Goal: Find contact information: Find contact information

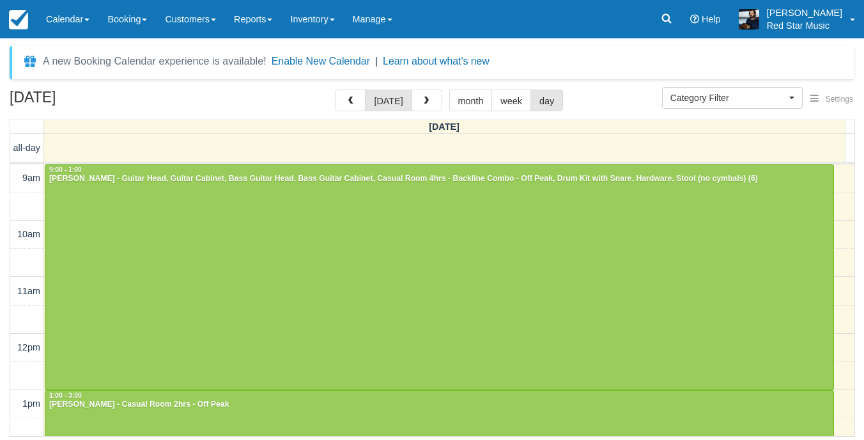
select select
click at [430, 95] on button "button" at bounding box center [426, 100] width 31 height 22
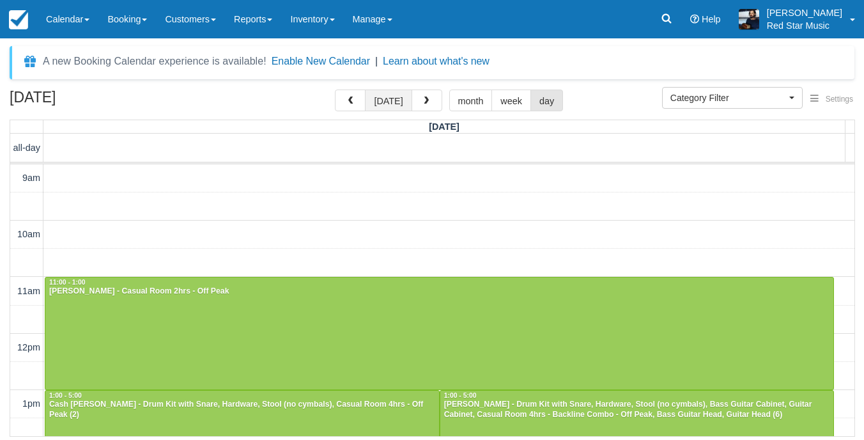
click at [381, 98] on button "[DATE]" at bounding box center [388, 100] width 47 height 22
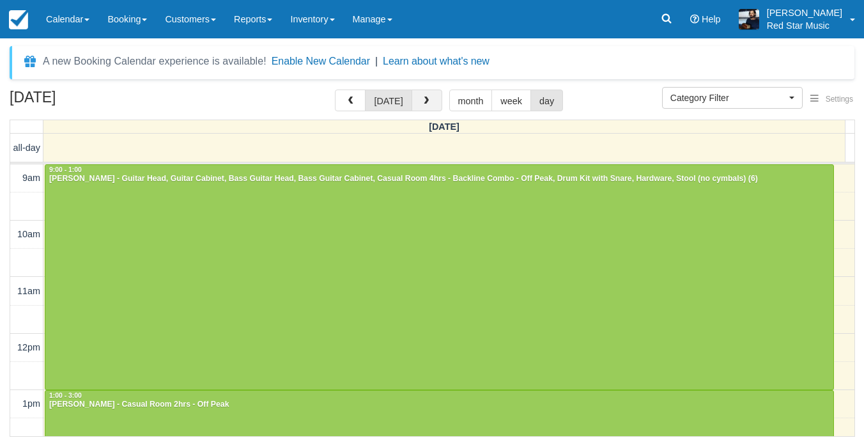
scroll to position [114, 0]
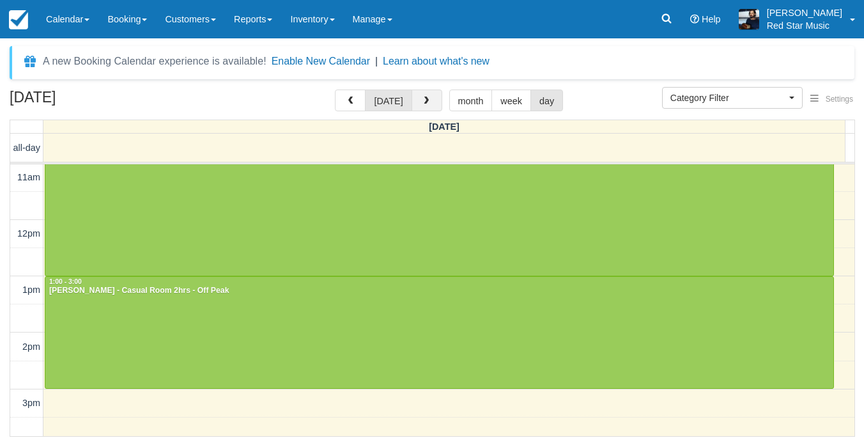
click at [427, 99] on span "button" at bounding box center [426, 100] width 9 height 9
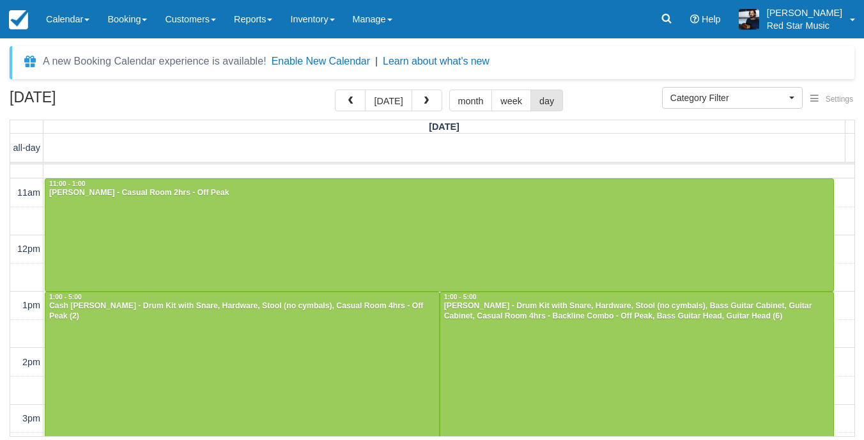
scroll to position [128, 0]
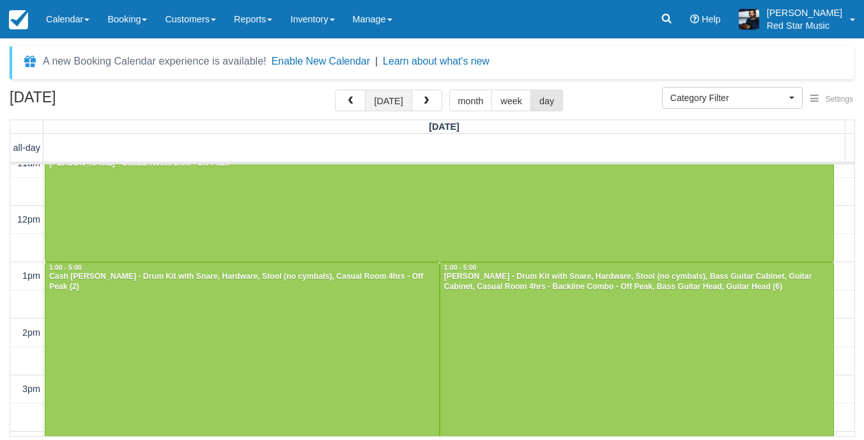
click at [401, 100] on button "[DATE]" at bounding box center [388, 100] width 47 height 22
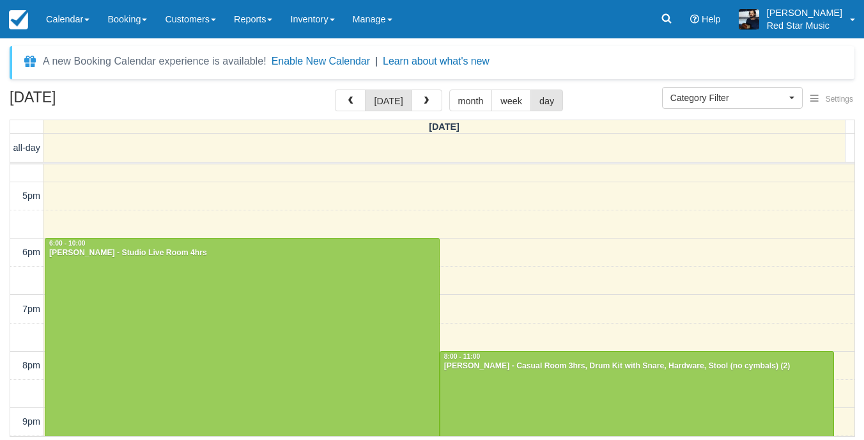
scroll to position [518, 0]
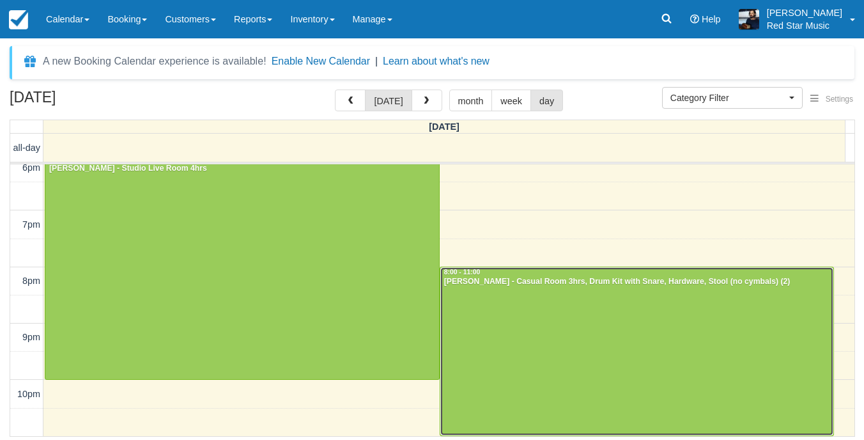
click at [552, 339] on div at bounding box center [637, 351] width 394 height 168
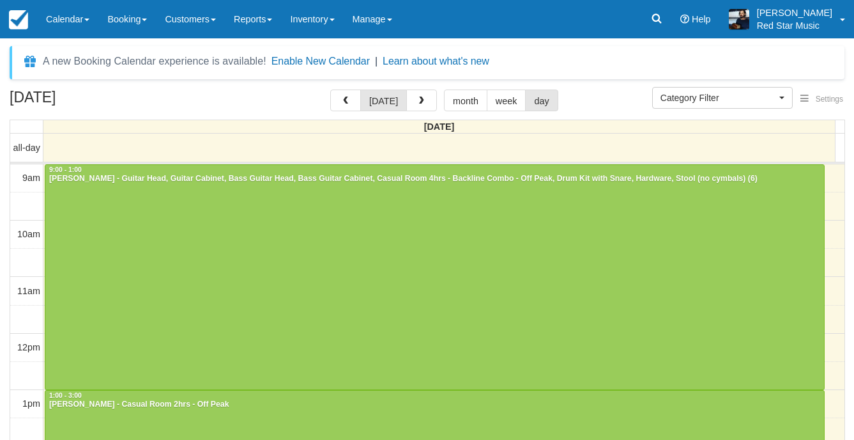
select select
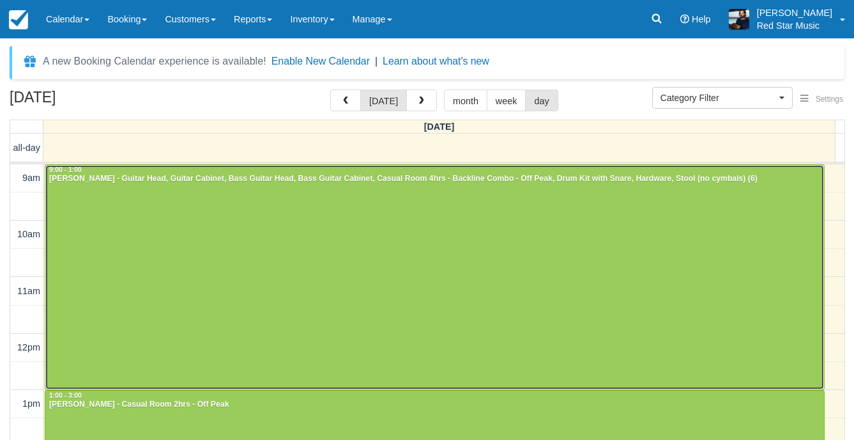
click at [679, 263] on div at bounding box center [434, 277] width 779 height 224
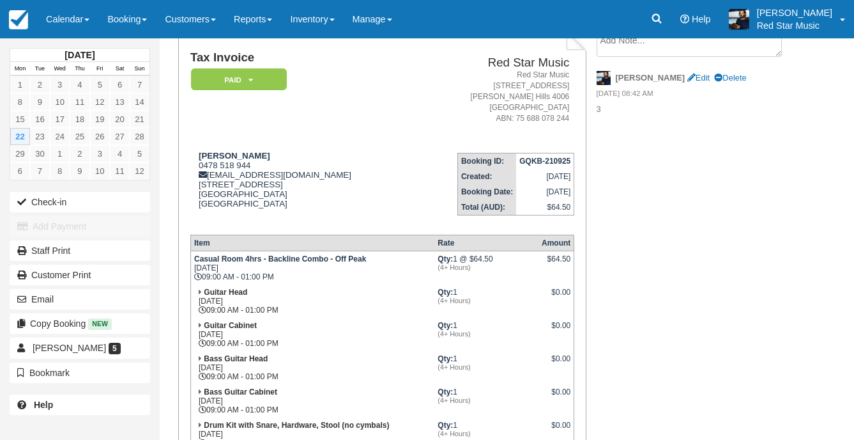
scroll to position [64, 0]
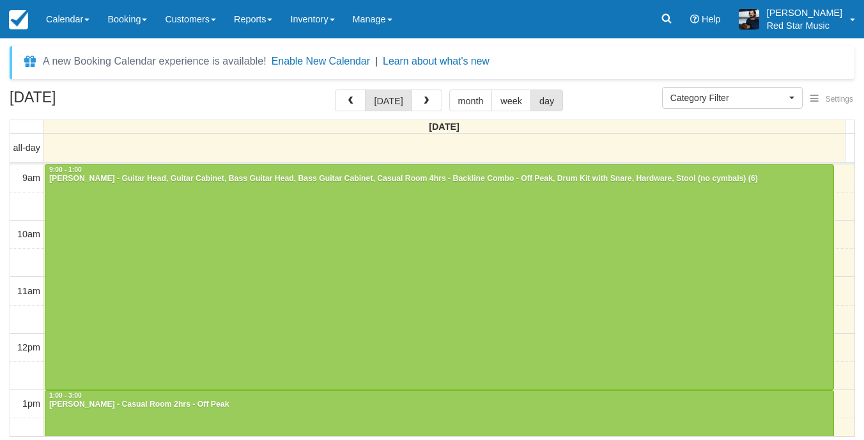
select select
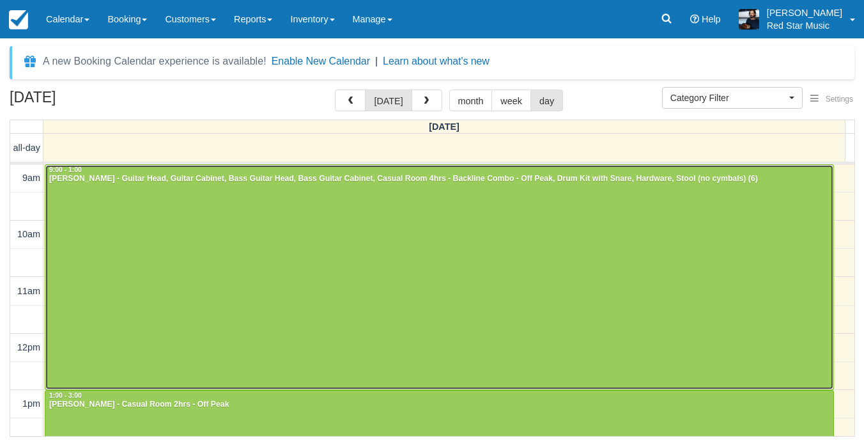
click at [470, 272] on div at bounding box center [439, 277] width 788 height 224
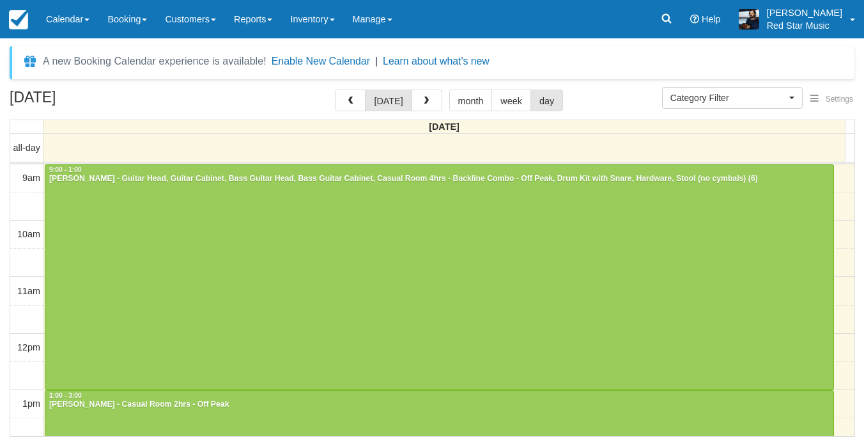
select select
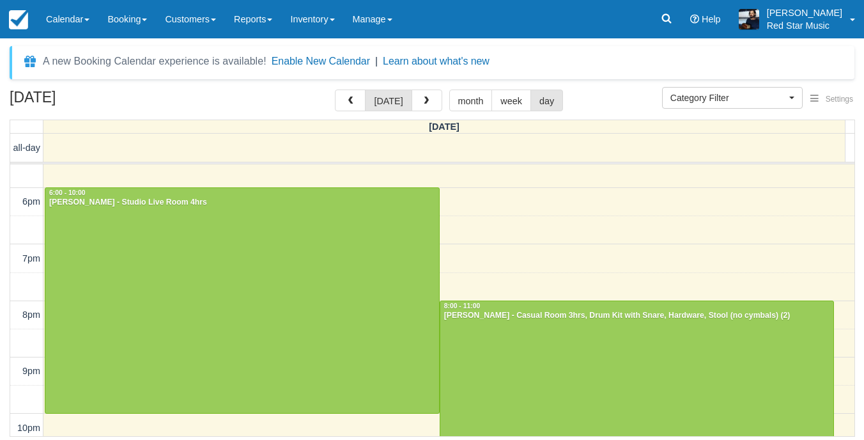
scroll to position [518, 0]
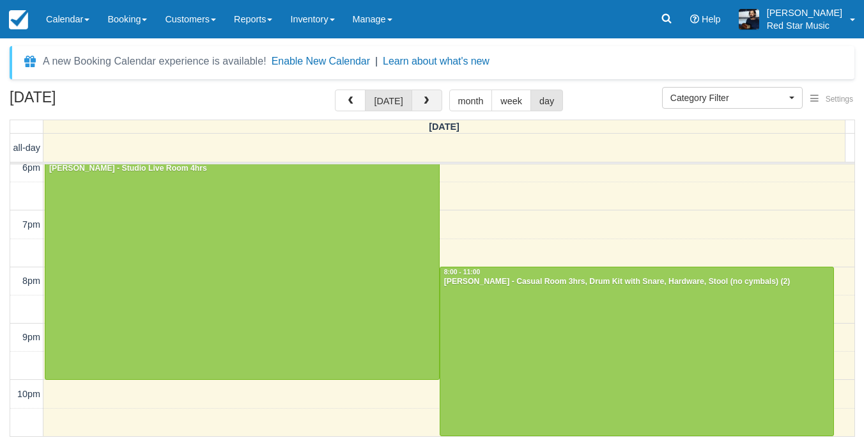
click at [431, 102] on button "button" at bounding box center [426, 100] width 31 height 22
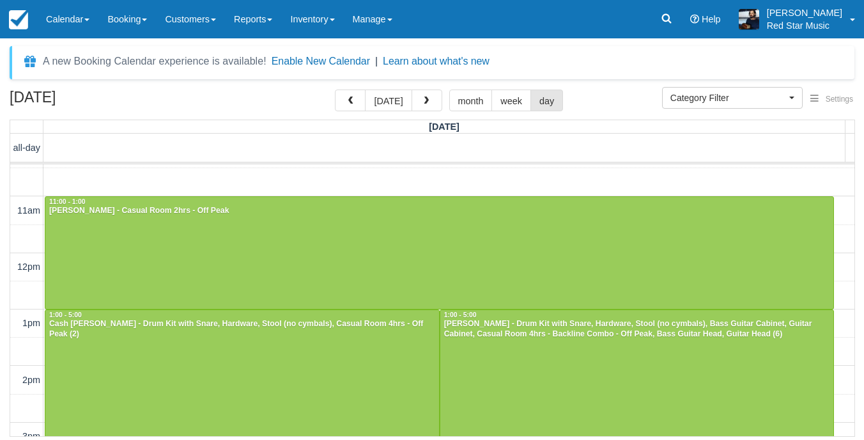
scroll to position [71, 0]
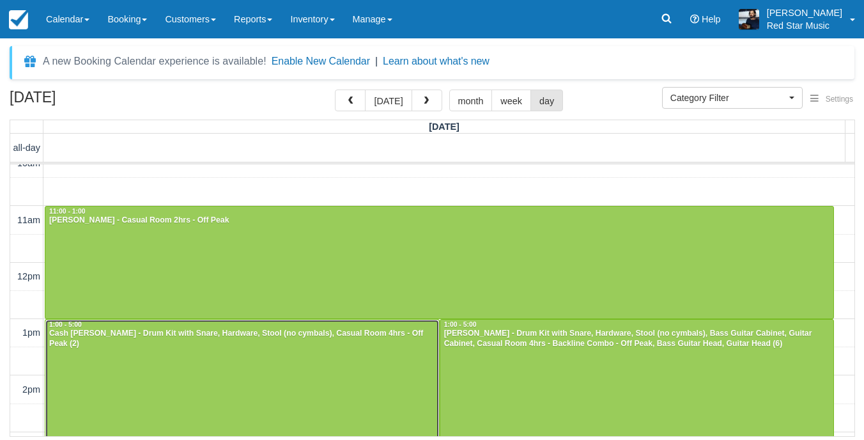
click at [388, 386] on div at bounding box center [242, 431] width 394 height 225
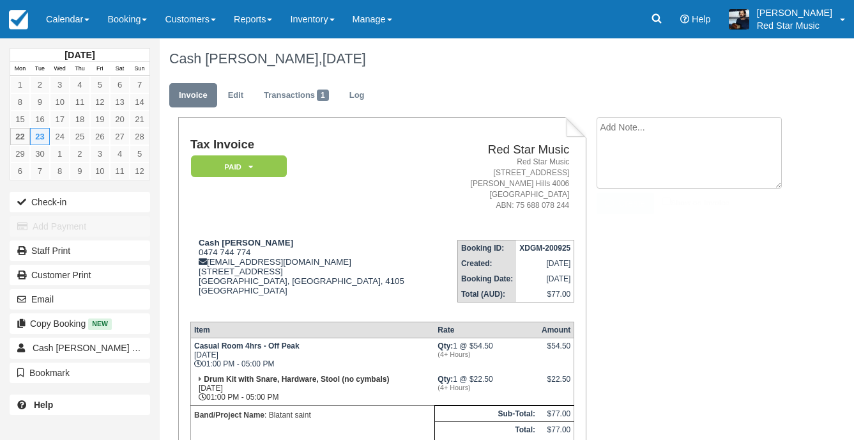
click at [608, 142] on textarea at bounding box center [689, 153] width 185 height 72
type textarea "4"
click at [605, 200] on icon "button" at bounding box center [612, 203] width 14 height 9
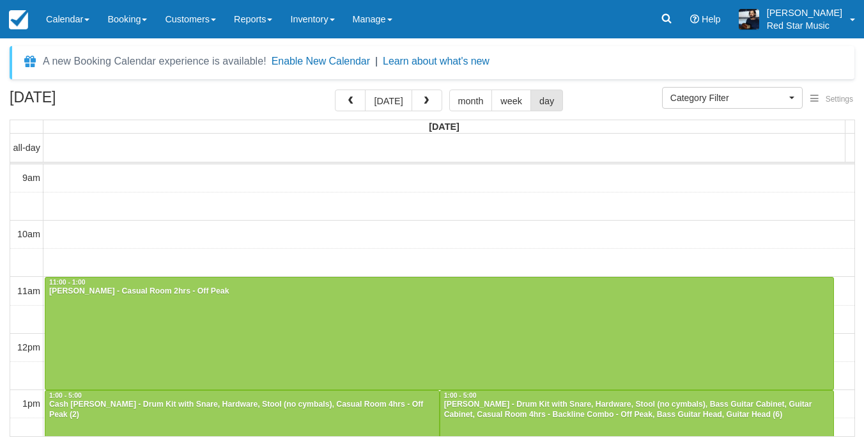
select select
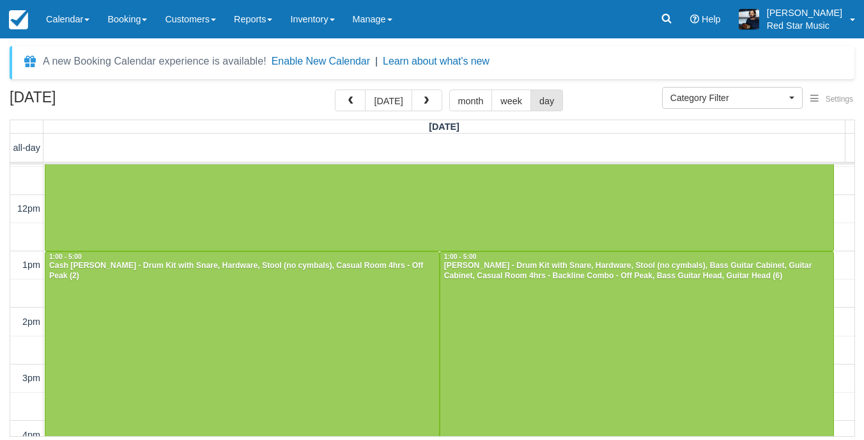
scroll to position [203, 0]
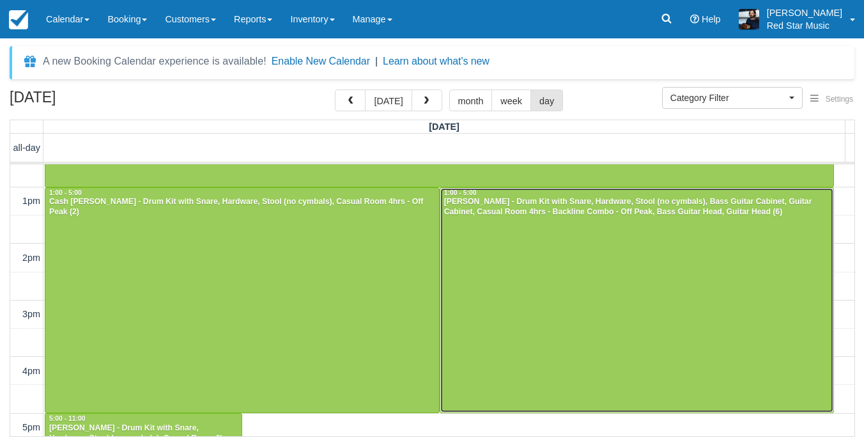
click at [567, 270] on div at bounding box center [637, 300] width 394 height 225
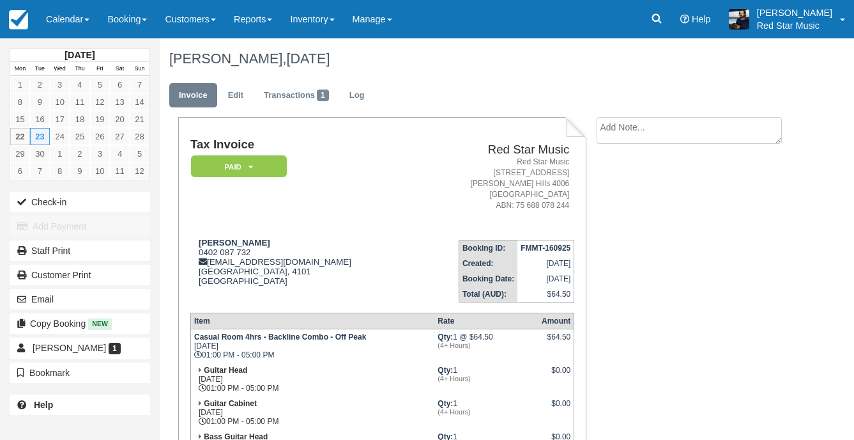
click at [661, 123] on textarea at bounding box center [689, 130] width 185 height 27
type textarea "3"
click at [634, 205] on button "Create" at bounding box center [625, 203] width 57 height 22
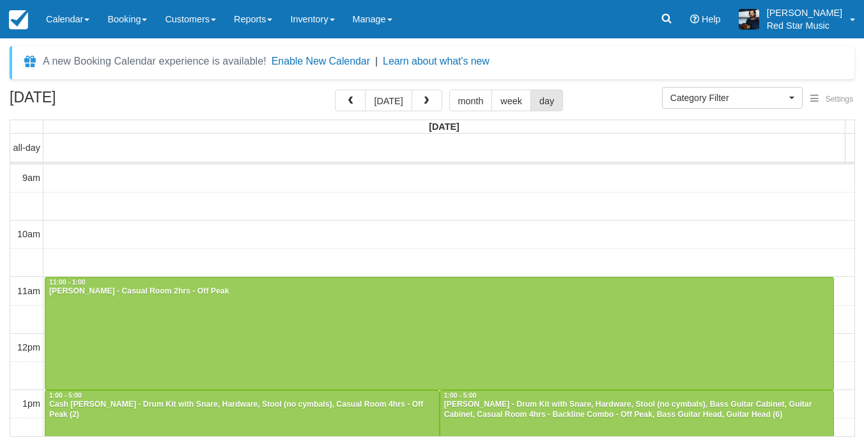
select select
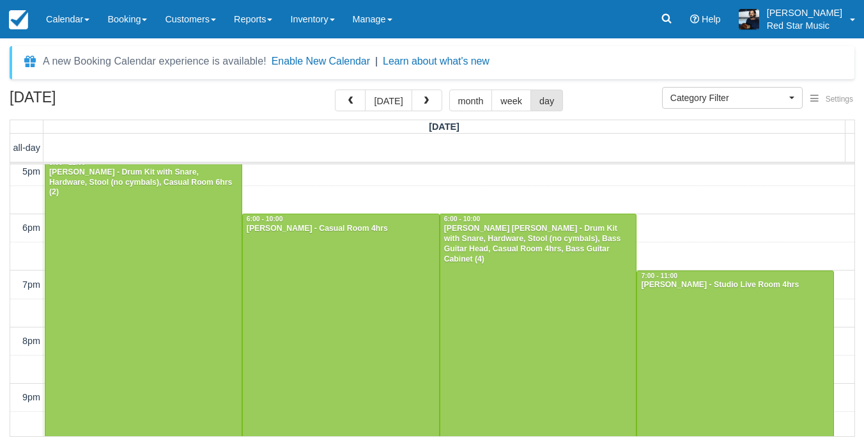
scroll to position [394, 0]
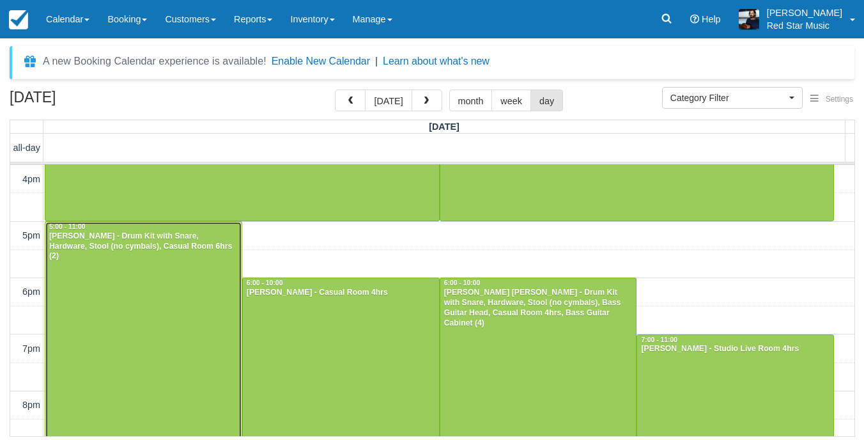
click at [165, 302] on div at bounding box center [143, 390] width 196 height 337
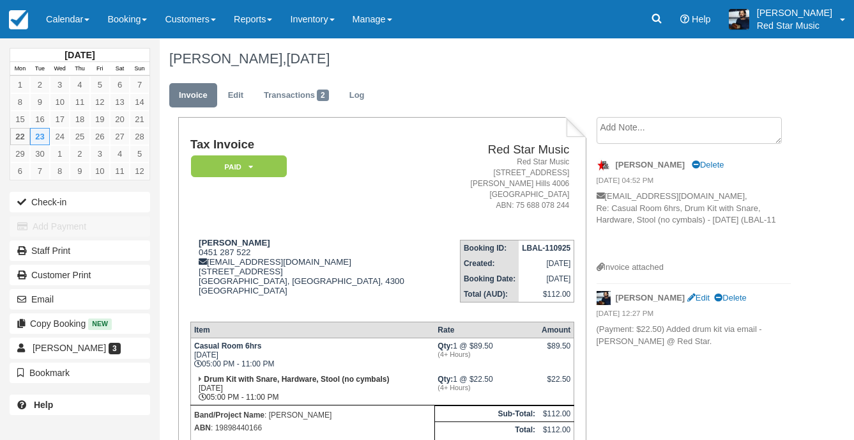
click at [646, 137] on textarea at bounding box center [689, 130] width 185 height 27
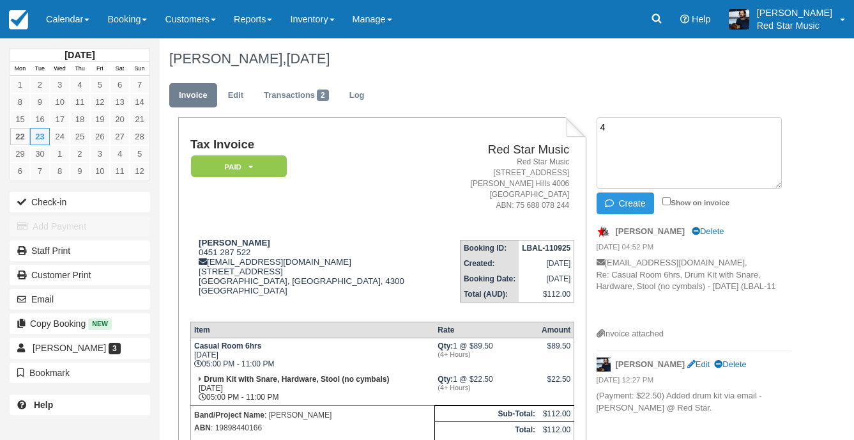
type textarea "4"
click at [624, 190] on li "4 Create Show on invoice" at bounding box center [694, 167] width 194 height 100
click at [619, 197] on button "Create" at bounding box center [625, 203] width 57 height 22
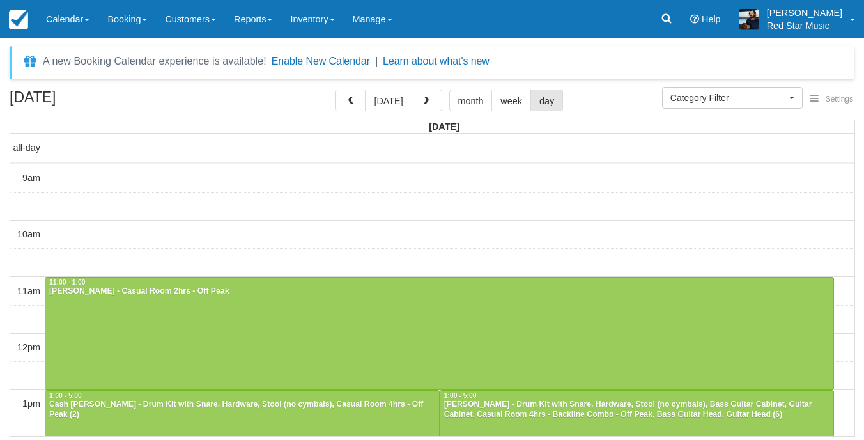
select select
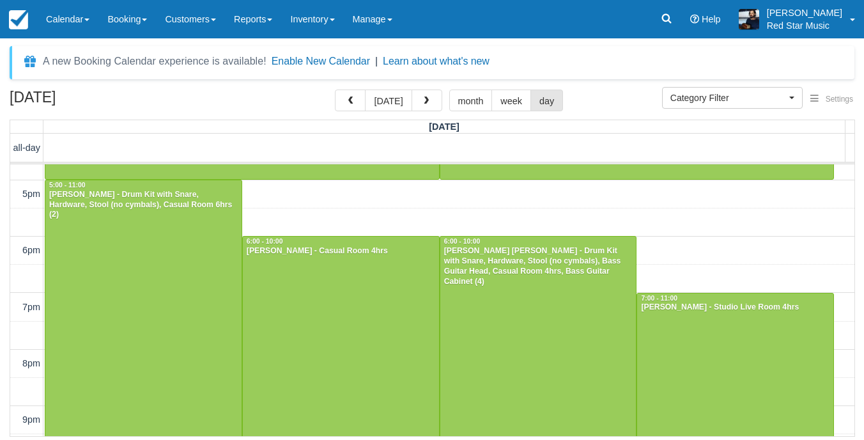
scroll to position [458, 0]
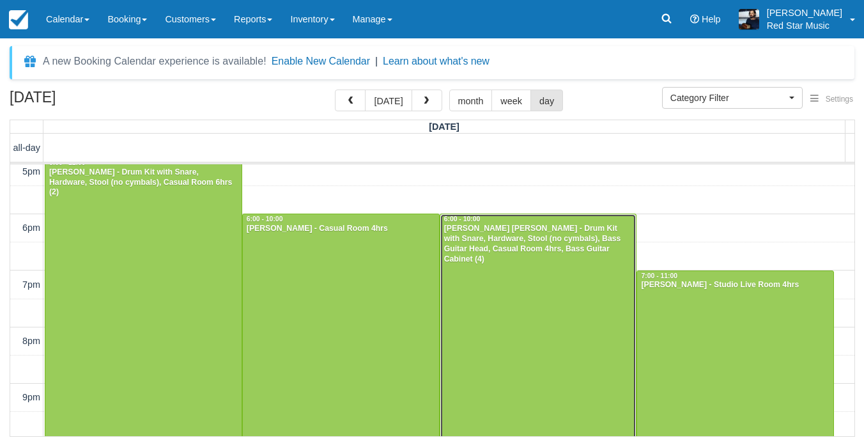
click at [572, 307] on div at bounding box center [538, 326] width 196 height 225
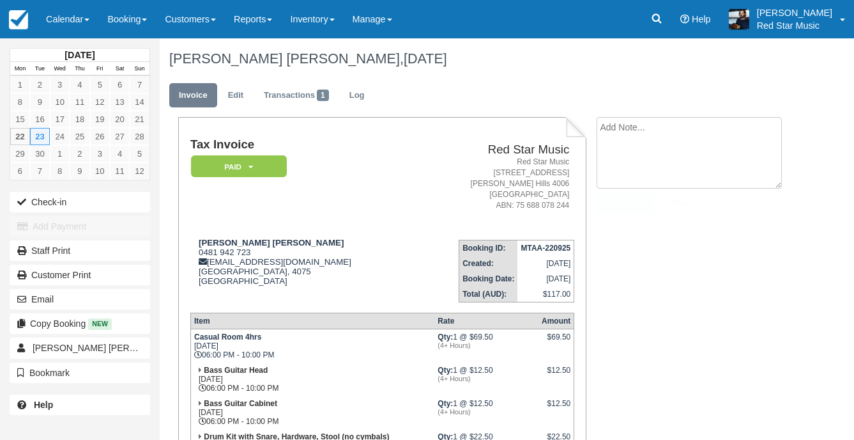
click at [690, 134] on textarea at bounding box center [689, 153] width 185 height 72
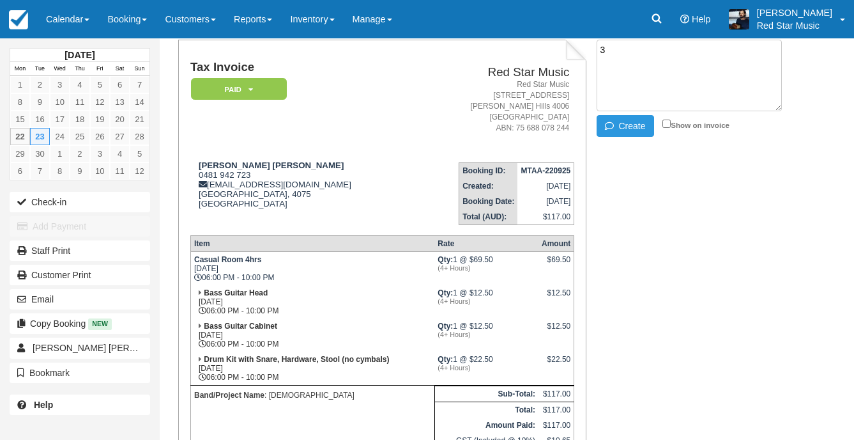
scroll to position [58, 0]
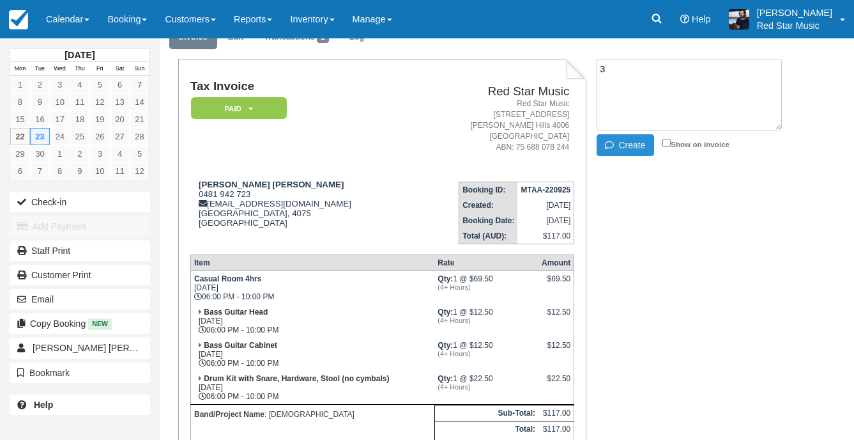
type textarea "3"
click at [640, 141] on button "Create" at bounding box center [625, 145] width 57 height 22
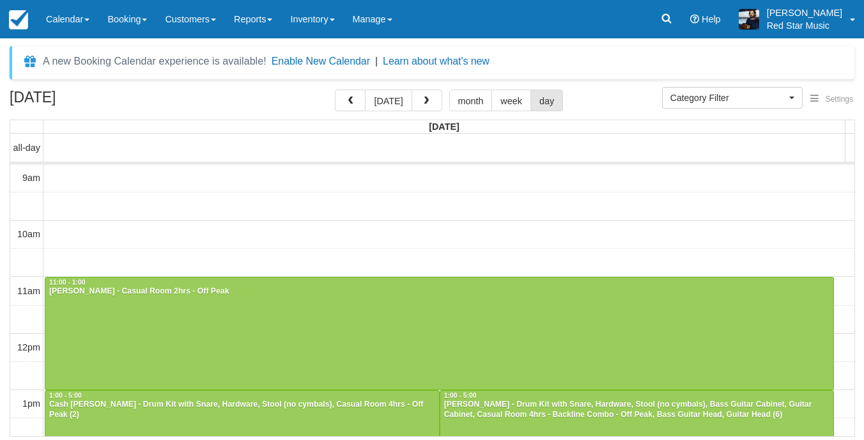
select select
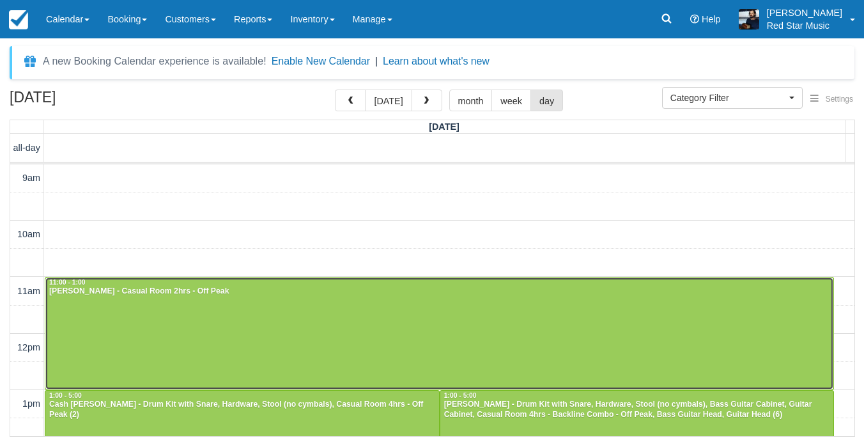
click at [351, 293] on div "[PERSON_NAME] - Casual Room 2hrs - Off Peak" at bounding box center [439, 291] width 781 height 10
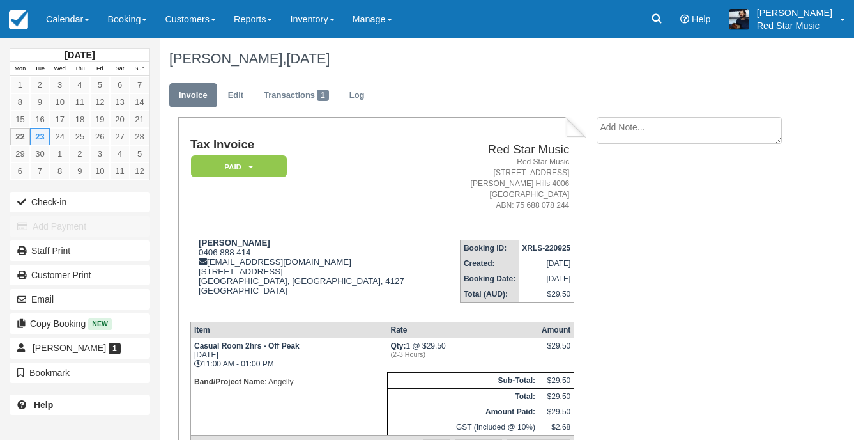
click at [627, 130] on textarea at bounding box center [689, 130] width 185 height 27
type textarea "1"
click at [623, 213] on button "Create" at bounding box center [625, 203] width 57 height 22
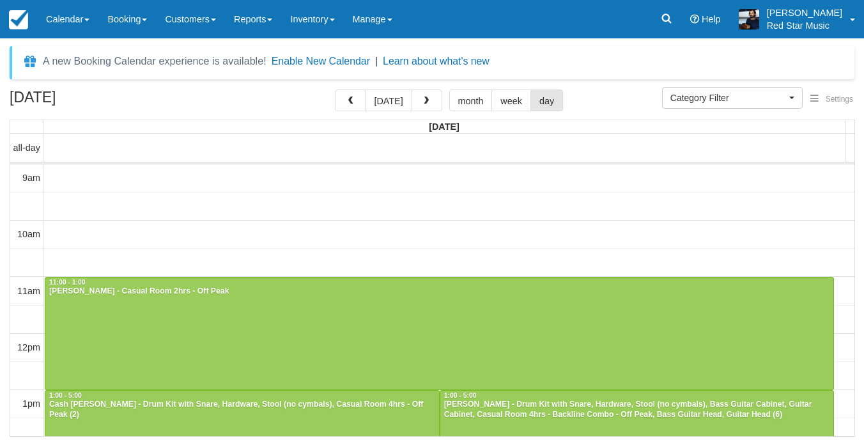
select select
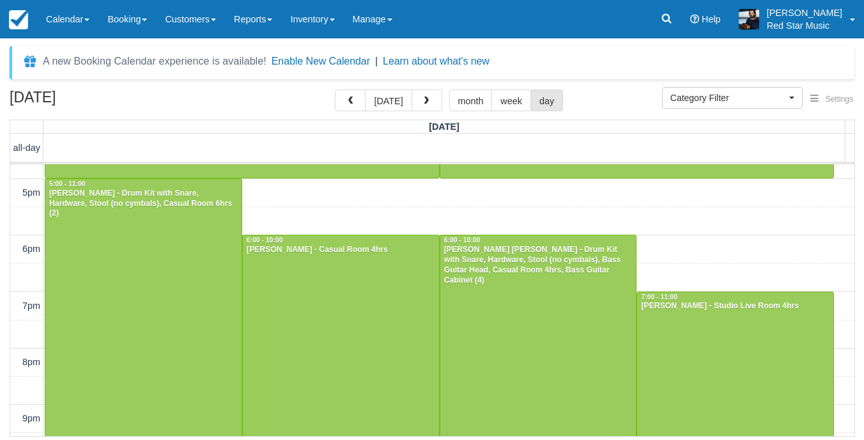
scroll to position [458, 0]
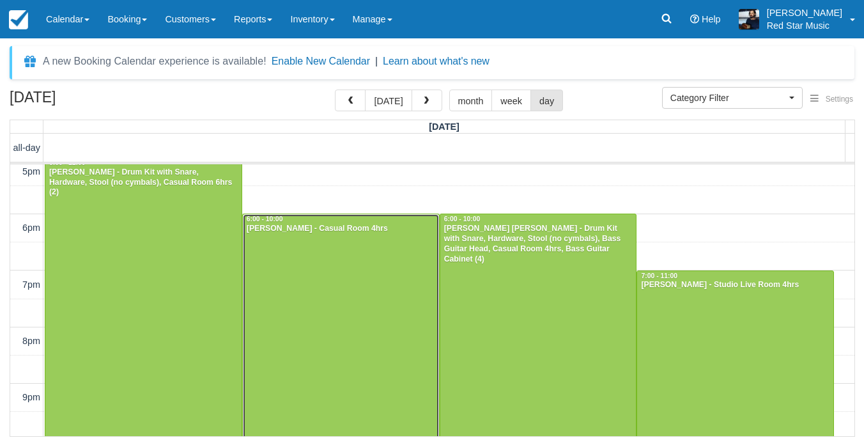
click at [338, 323] on div at bounding box center [341, 326] width 196 height 225
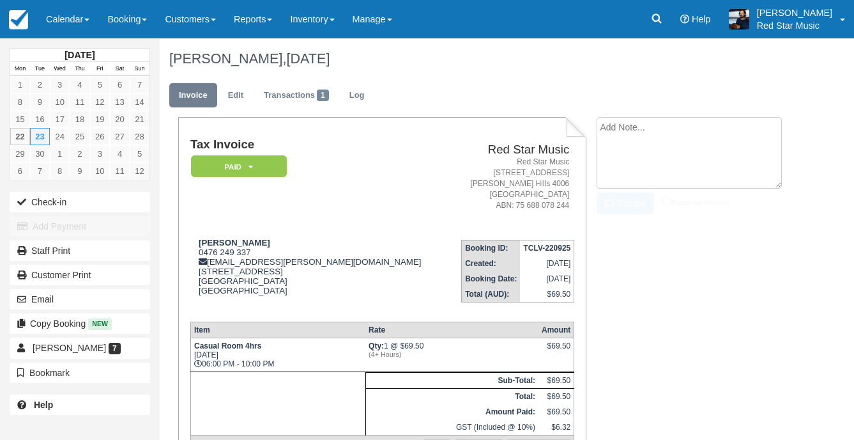
click at [765, 128] on textarea at bounding box center [689, 153] width 185 height 72
type textarea "1"
click at [655, 199] on div "Create Show on invoice" at bounding box center [694, 203] width 194 height 22
click at [648, 200] on button "Create" at bounding box center [625, 203] width 57 height 22
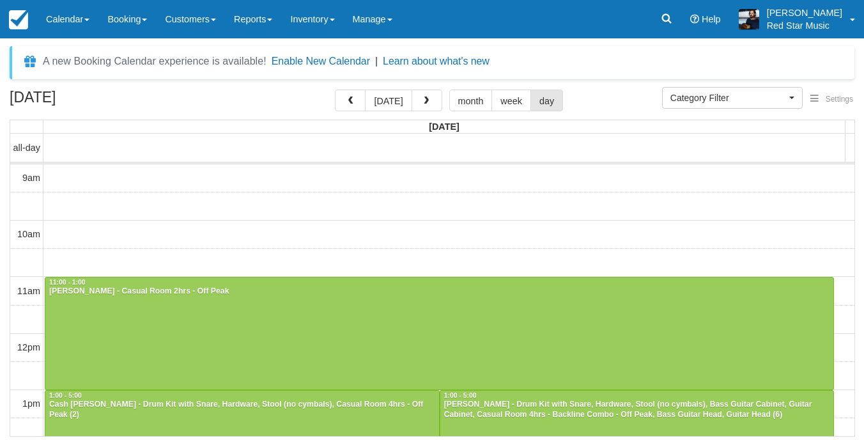
select select
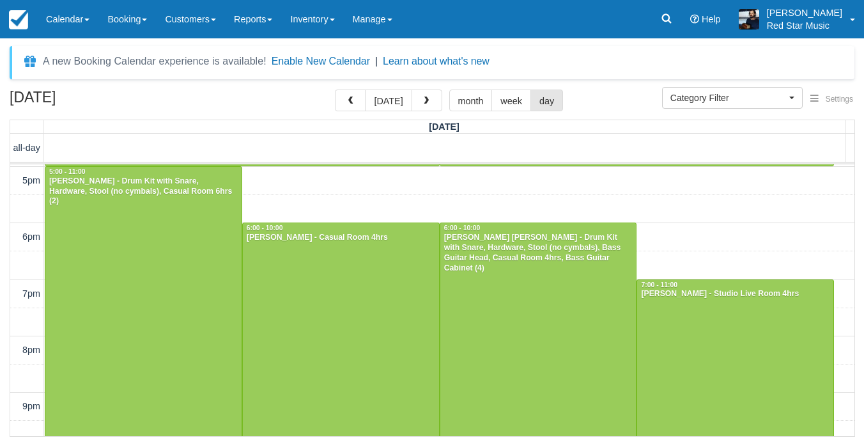
scroll to position [511, 0]
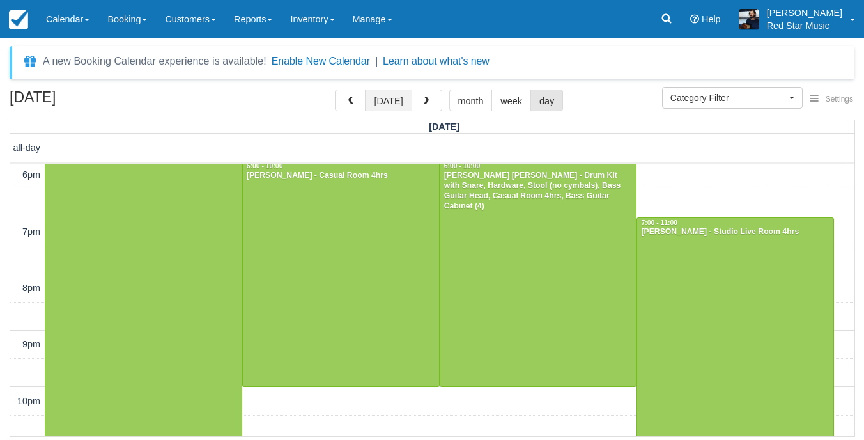
click at [383, 95] on button "[DATE]" at bounding box center [388, 100] width 47 height 22
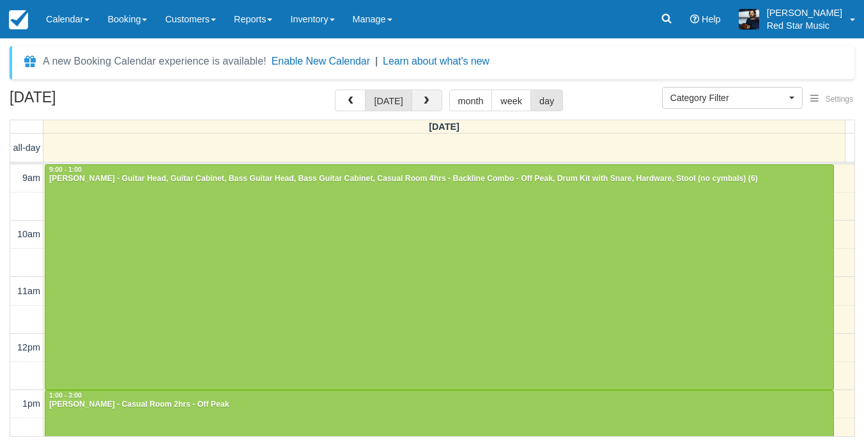
click at [426, 93] on button "button" at bounding box center [426, 100] width 31 height 22
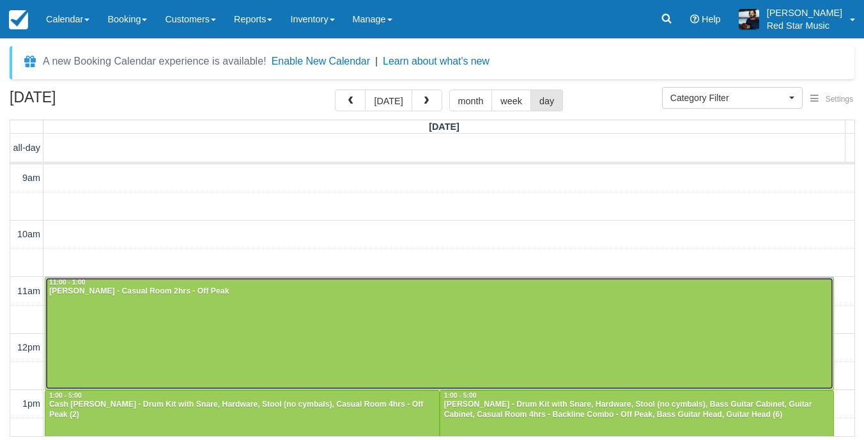
click at [315, 305] on div at bounding box center [439, 333] width 788 height 112
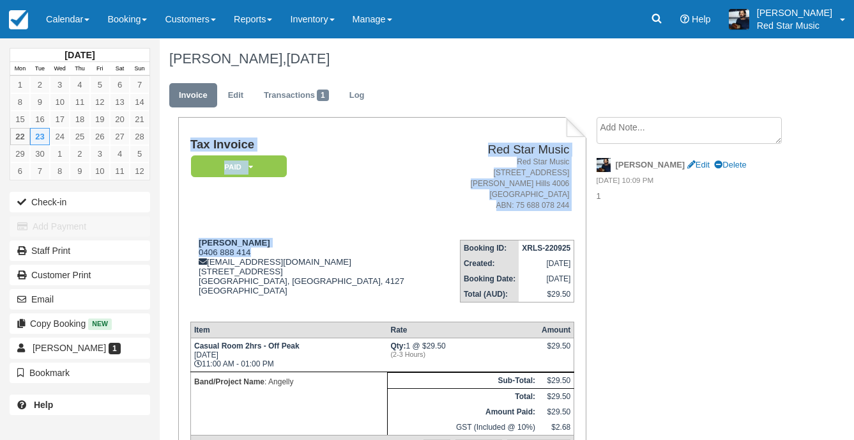
drag, startPoint x: 252, startPoint y: 251, endPoint x: 187, endPoint y: 251, distance: 64.5
click at [187, 251] on div "Tax Invoice Paid   Pending Reserved Deposit Waiting Cancelled Red Star Music Re…" at bounding box center [382, 300] width 408 height 367
drag, startPoint x: 187, startPoint y: 251, endPoint x: 259, endPoint y: 255, distance: 71.7
click at [259, 255] on div "Angela O'Sullivan 0406 888 414 aoangelclaudia777@gmail.com 64/13-17, Old Chatsw…" at bounding box center [315, 274] width 250 height 73
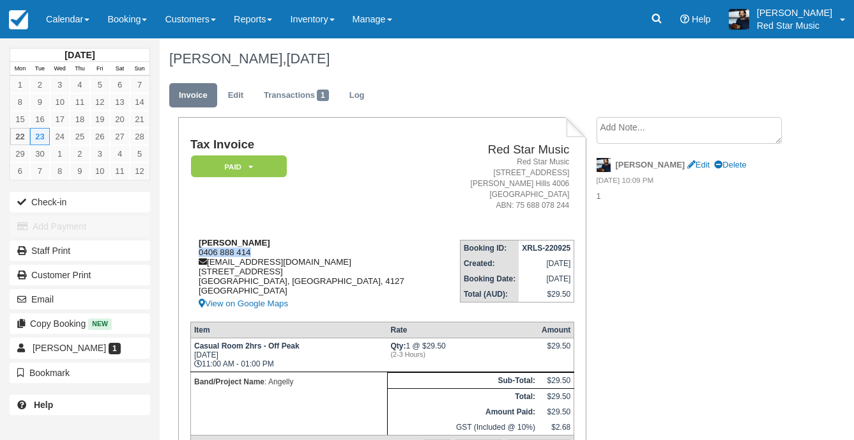
drag, startPoint x: 254, startPoint y: 255, endPoint x: 201, endPoint y: 255, distance: 53.7
click at [201, 255] on div "Angela O'Sullivan 0406 888 414 aoangelclaudia777@gmail.com 64/13-17, Old Chatsw…" at bounding box center [315, 274] width 250 height 73
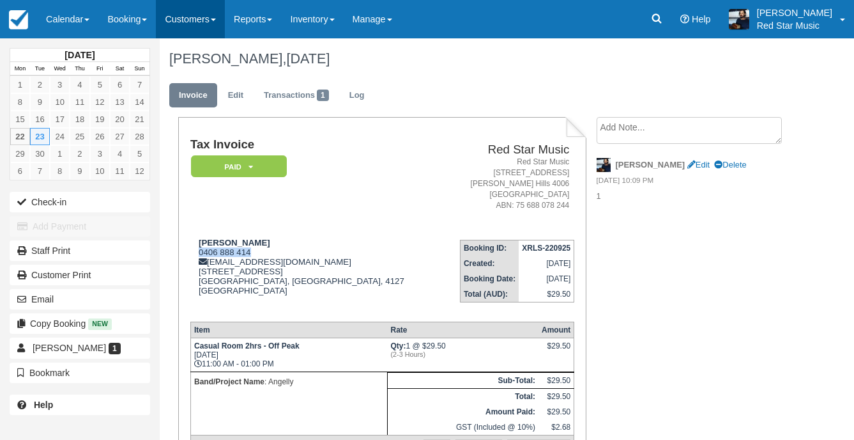
copy div "0406 888 414"
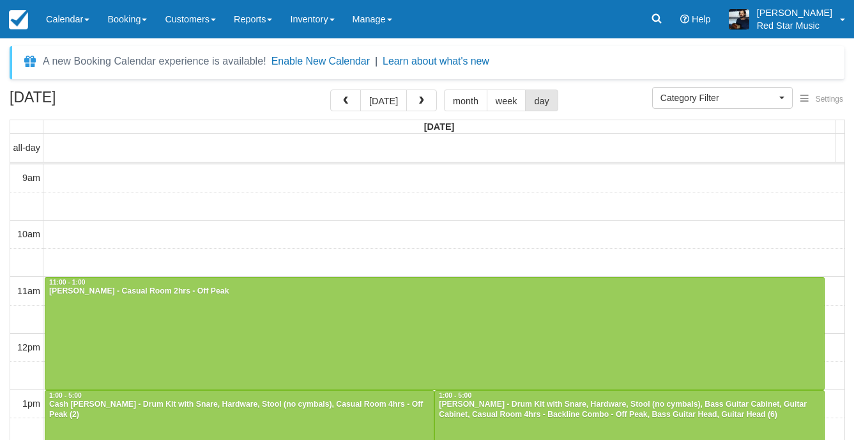
select select
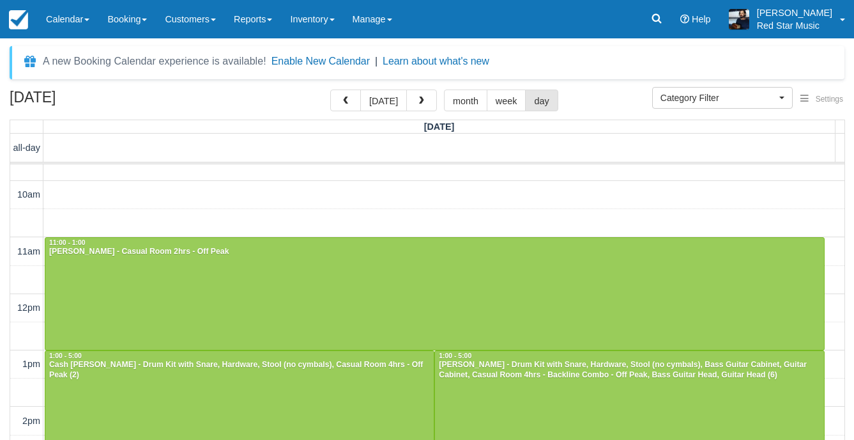
scroll to position [192, 0]
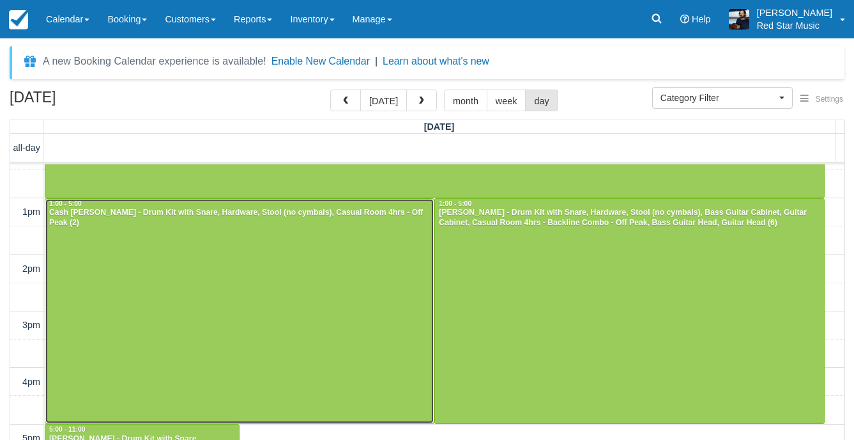
click at [322, 276] on div at bounding box center [239, 311] width 388 height 225
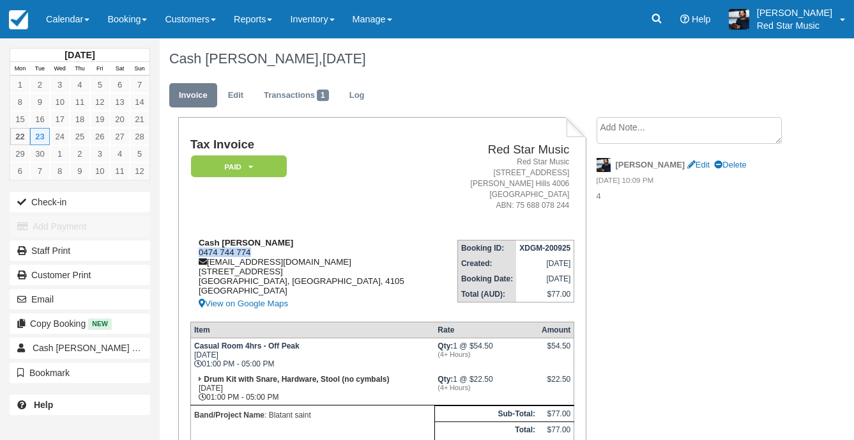
drag, startPoint x: 256, startPoint y: 249, endPoint x: 199, endPoint y: 251, distance: 56.3
click at [199, 251] on div "Cash [PERSON_NAME] 0474 744 774 [EMAIL_ADDRESS][DOMAIN_NAME] [STREET_ADDRESS] V…" at bounding box center [314, 274] width 249 height 73
copy div "0474 744 774"
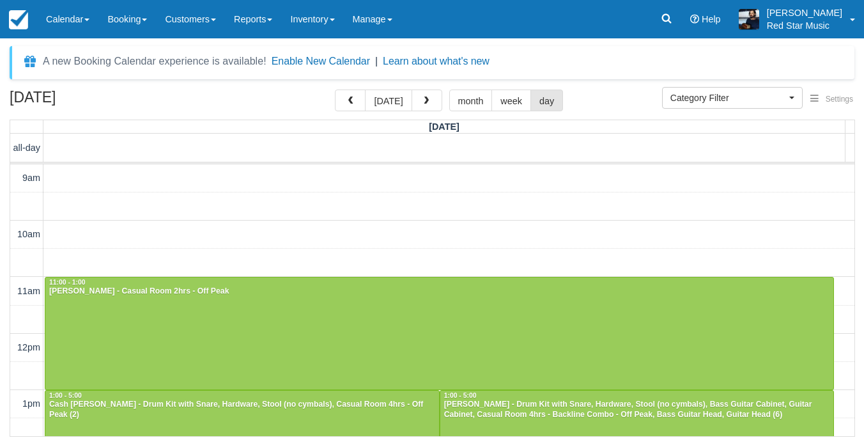
select select
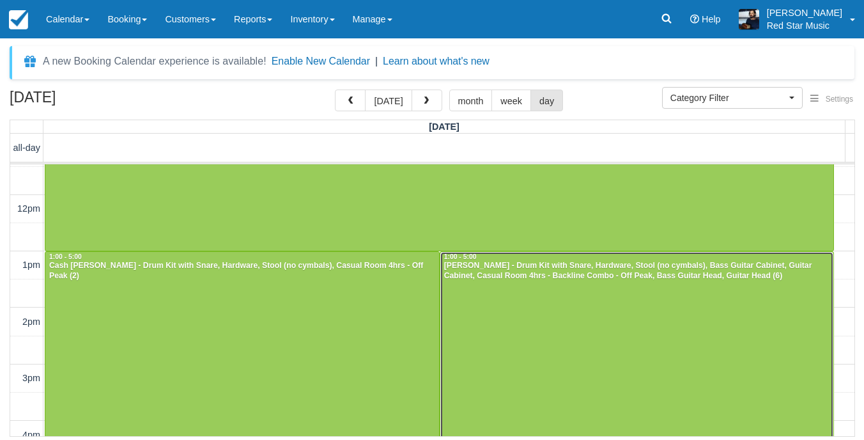
click at [615, 337] on div at bounding box center [637, 364] width 394 height 225
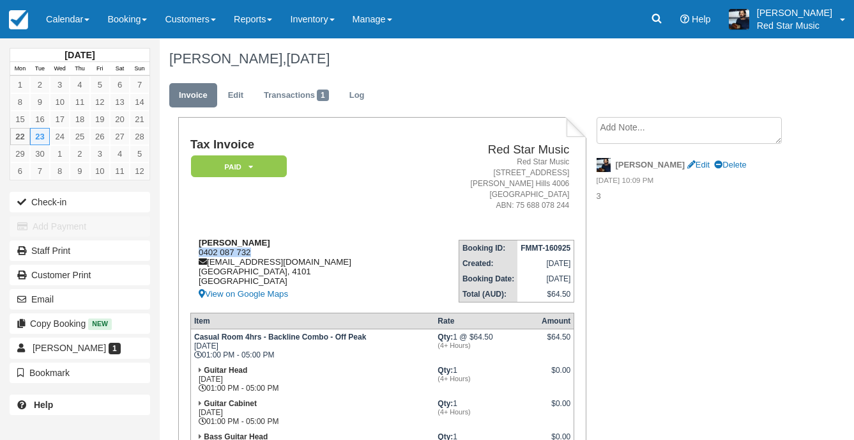
drag, startPoint x: 233, startPoint y: 250, endPoint x: 198, endPoint y: 251, distance: 35.2
click at [198, 251] on div "Josh Crawford 0402 087 732 joshcrawford75@outlook.com Queensland, 4101 Australi…" at bounding box center [302, 270] width 224 height 64
copy div "0402 087 732"
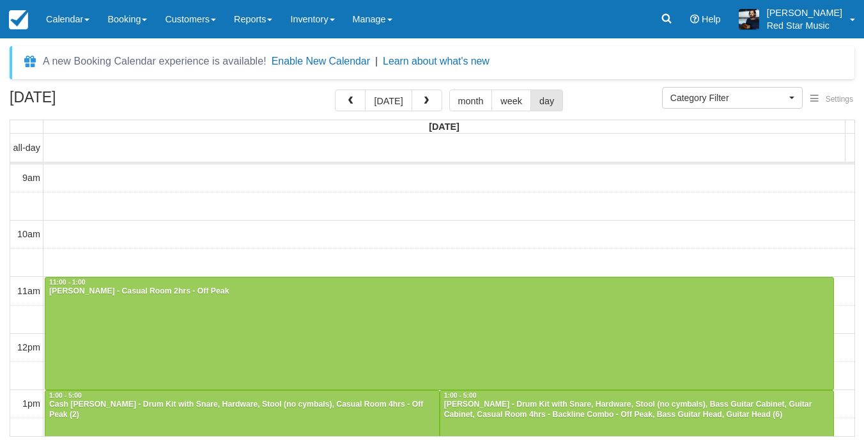
select select
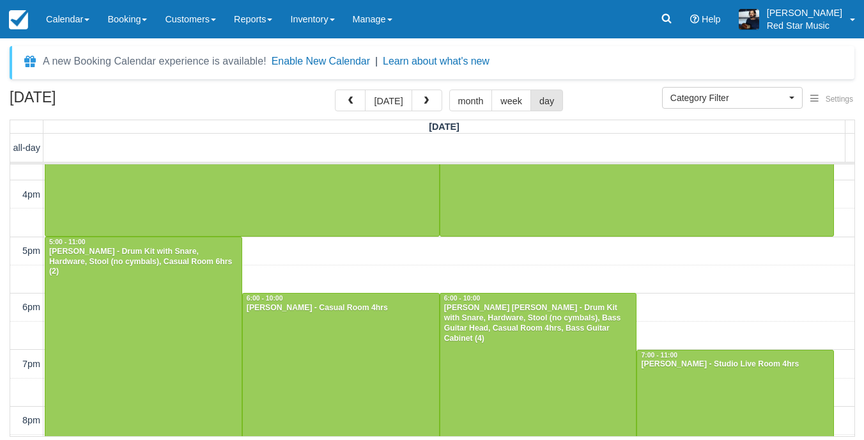
scroll to position [458, 0]
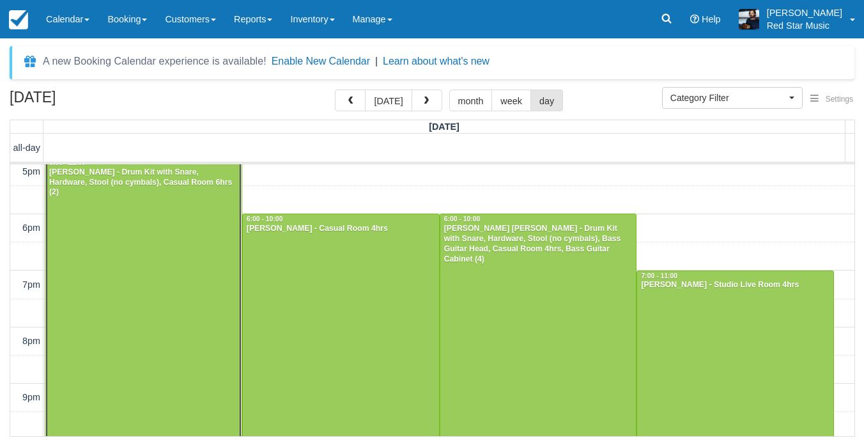
click at [102, 236] on div at bounding box center [143, 326] width 196 height 337
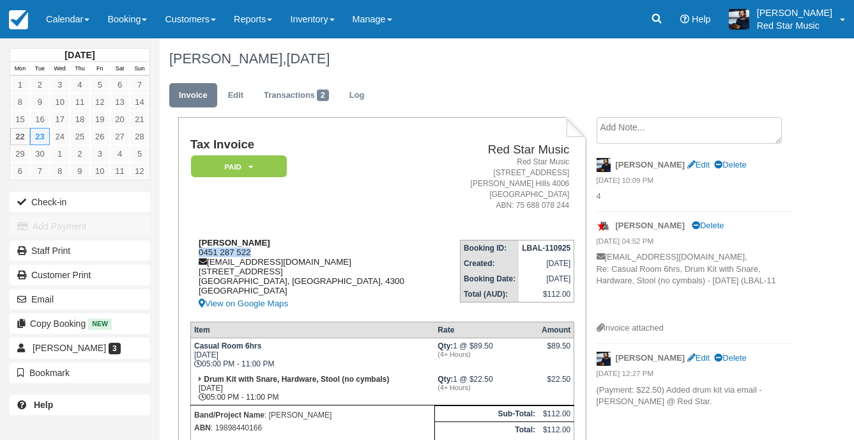
drag, startPoint x: 253, startPoint y: 249, endPoint x: 191, endPoint y: 251, distance: 62.0
click at [191, 251] on div "Tom Carty 0451 287 522 info@tommacmusic.com 12/2 Lakes Entrance Drive Springfie…" at bounding box center [315, 274] width 250 height 73
copy div "0451 287 522"
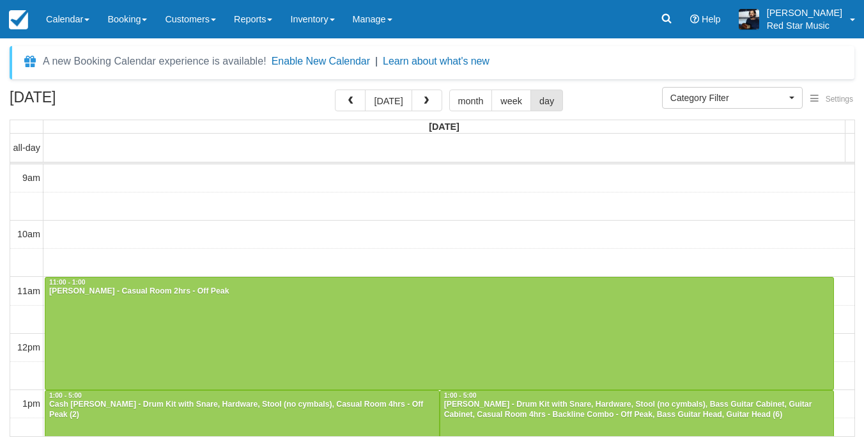
select select
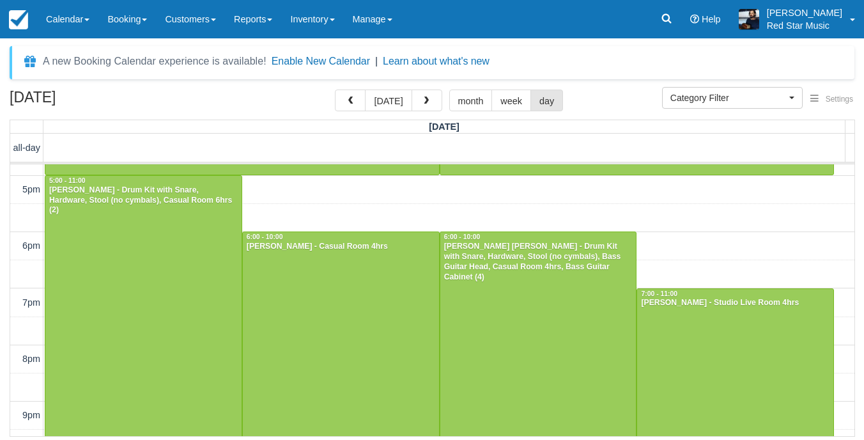
scroll to position [458, 0]
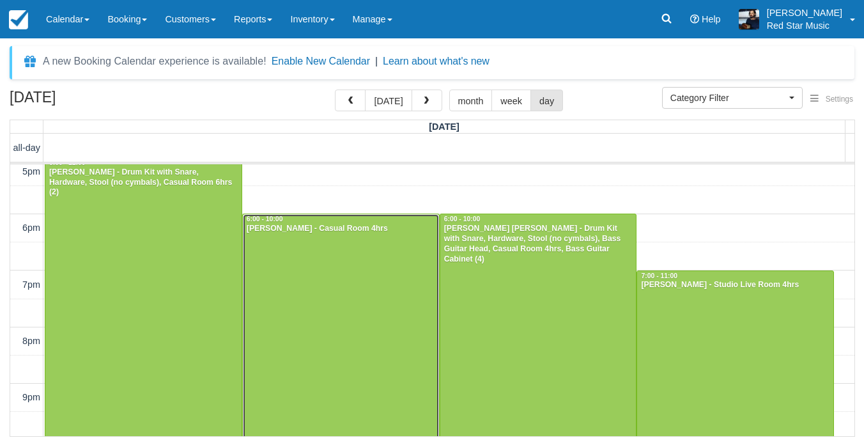
click at [325, 325] on div at bounding box center [341, 326] width 196 height 225
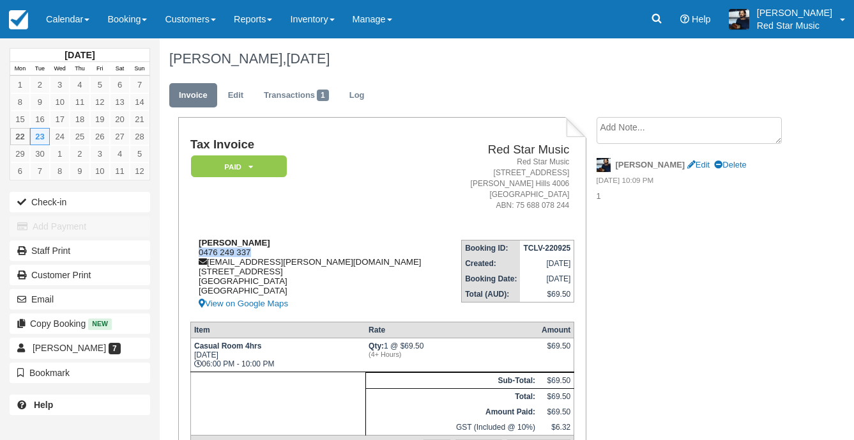
drag, startPoint x: 259, startPoint y: 250, endPoint x: 190, endPoint y: 250, distance: 69.6
click at [190, 250] on div "[PERSON_NAME] 0476 249 337 [EMAIL_ADDRESS][PERSON_NAME][DOMAIN_NAME] [STREET_AD…" at bounding box center [319, 274] width 258 height 73
copy div "0476 249 337"
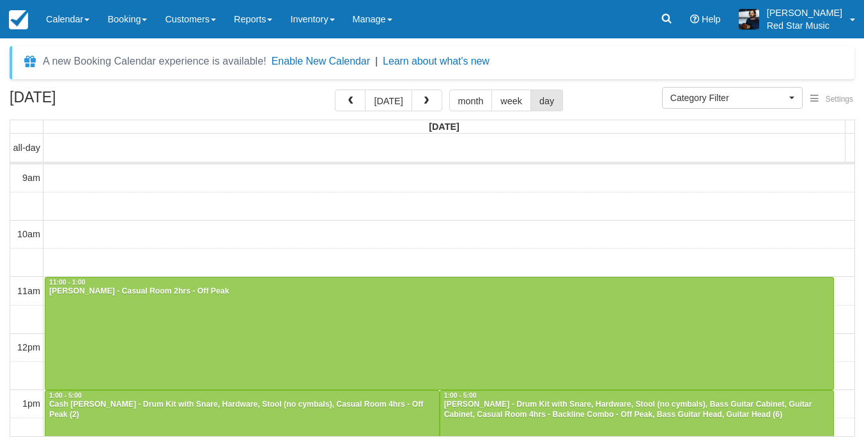
select select
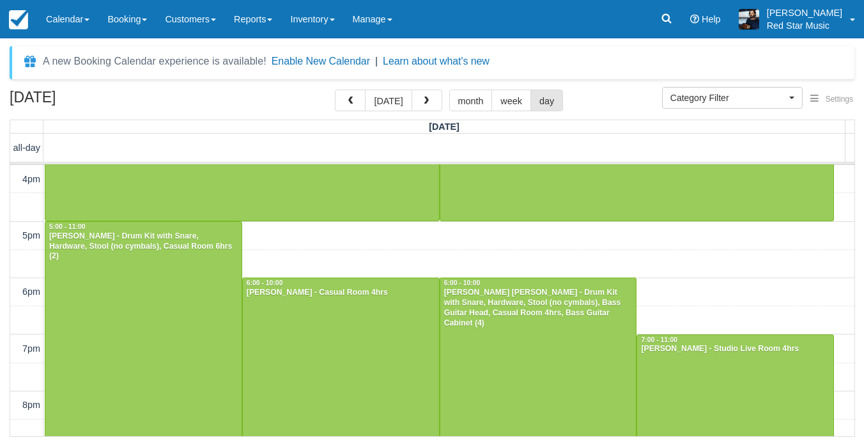
scroll to position [458, 0]
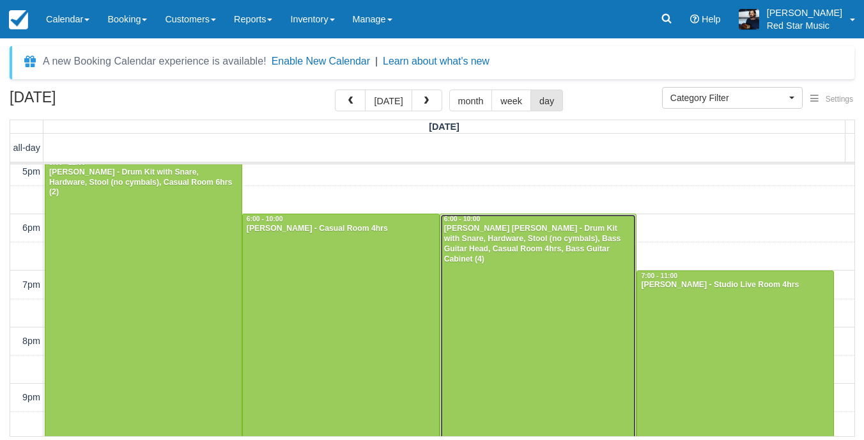
click at [493, 318] on div at bounding box center [538, 326] width 196 height 225
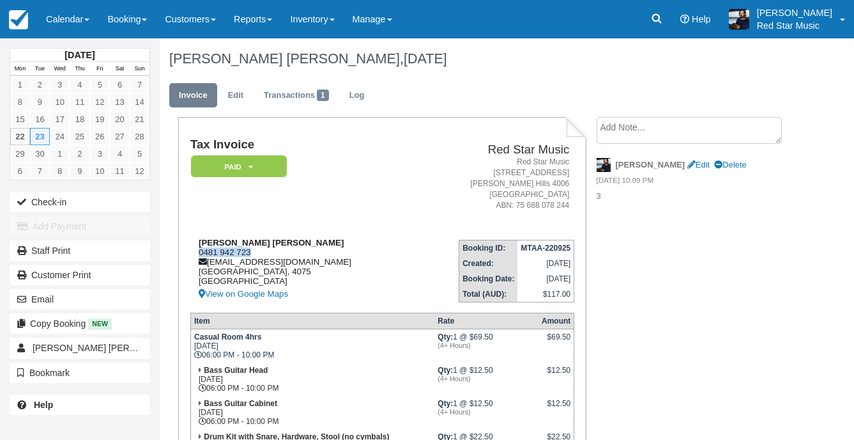
drag, startPoint x: 254, startPoint y: 250, endPoint x: 192, endPoint y: 250, distance: 62.0
click at [192, 250] on div "[PERSON_NAME] [PERSON_NAME] 0481 942 723 [EMAIL_ADDRESS][DOMAIN_NAME] [GEOGRAPH…" at bounding box center [302, 270] width 224 height 64
copy div "0481 942 723"
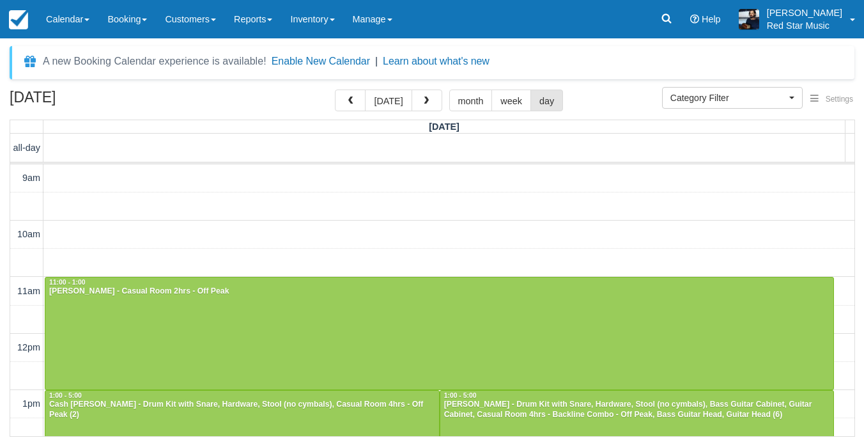
select select
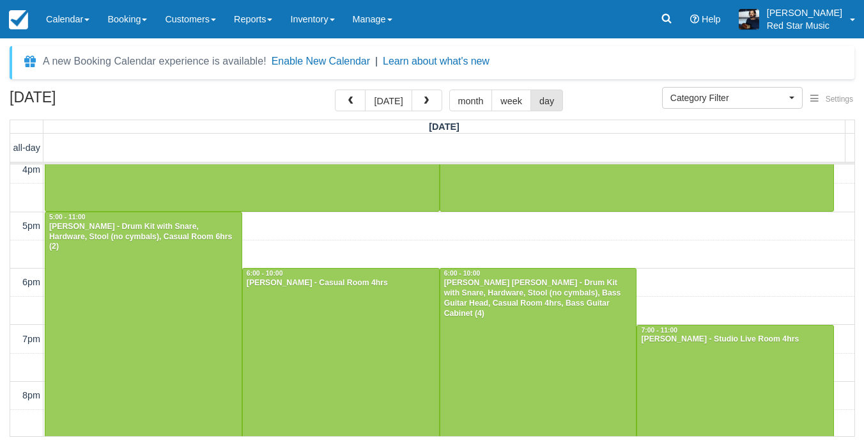
scroll to position [458, 0]
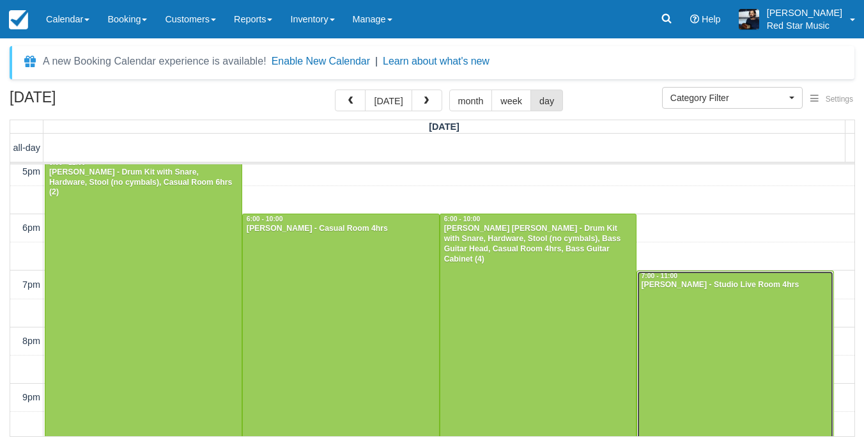
click at [694, 319] on div at bounding box center [735, 383] width 196 height 224
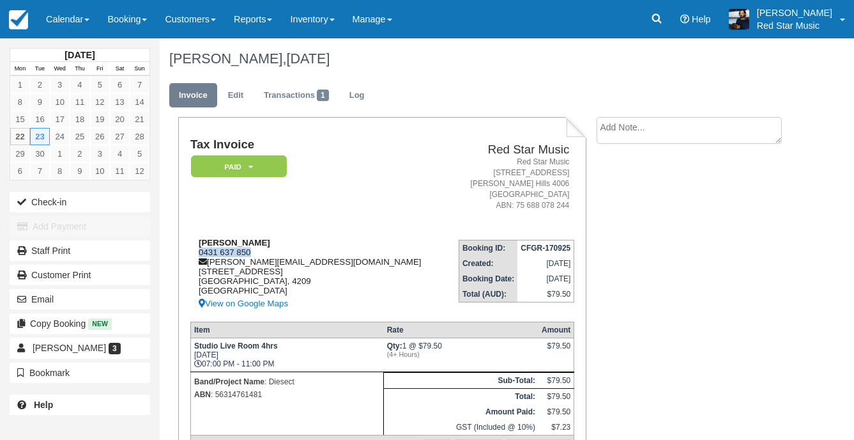
drag, startPoint x: 254, startPoint y: 251, endPoint x: 195, endPoint y: 251, distance: 58.8
click at [195, 251] on div "[PERSON_NAME] 0431 637 850 [EMAIL_ADDRESS][DOMAIN_NAME] [STREET_ADDRESS] View o…" at bounding box center [318, 274] width 256 height 73
copy div "0431 637 850"
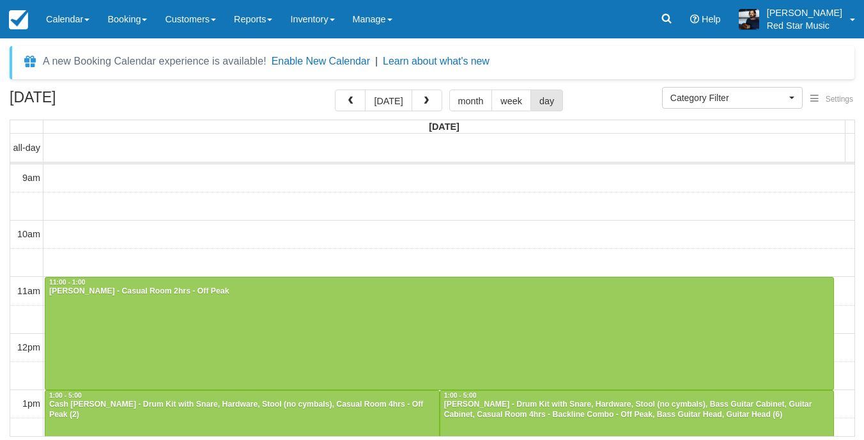
select select
